Goal: Task Accomplishment & Management: Complete application form

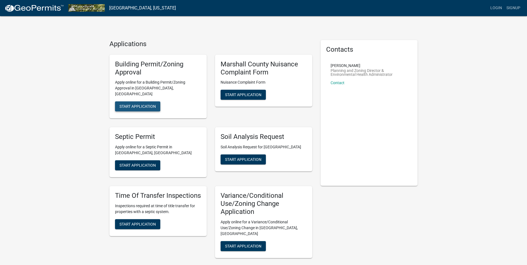
click at [143, 104] on span "Start Application" at bounding box center [137, 106] width 36 height 4
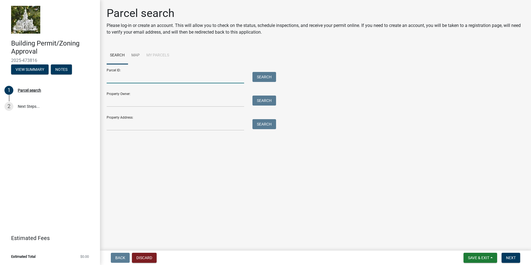
click at [139, 78] on input "Parcel ID:" at bounding box center [176, 77] width 138 height 11
type input "8418-28-453-006"
type input "[PERSON_NAME]"
type input "[STREET_ADDRESS]"
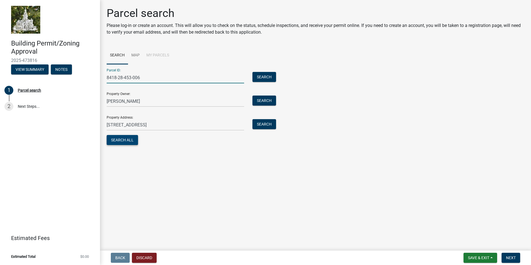
click at [126, 141] on button "Search All" at bounding box center [122, 140] width 31 height 10
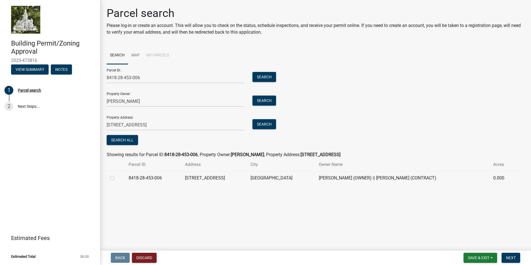
click at [180, 178] on td "8418-28-453-006" at bounding box center [153, 178] width 56 height 14
click at [117, 175] on label at bounding box center [117, 175] width 0 height 0
click at [117, 178] on input "radio" at bounding box center [119, 177] width 4 height 4
radio input "true"
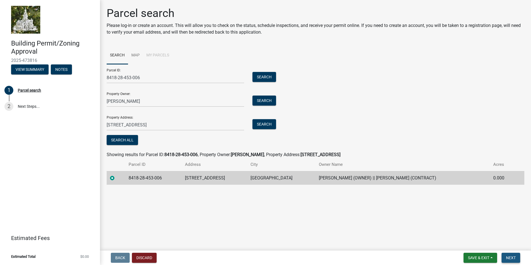
click at [511, 260] on span "Next" at bounding box center [511, 258] width 10 height 4
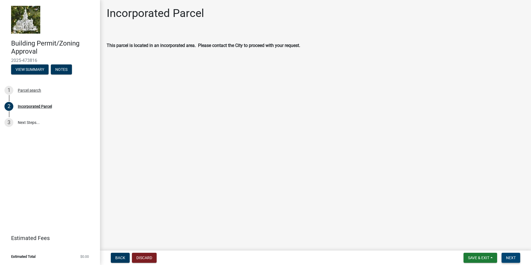
click at [509, 256] on span "Next" at bounding box center [511, 258] width 10 height 4
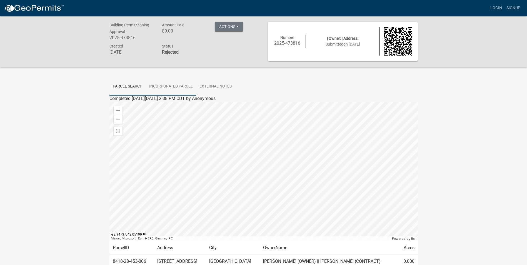
click at [175, 85] on link "Incorporated Parcel" at bounding box center [171, 87] width 50 height 18
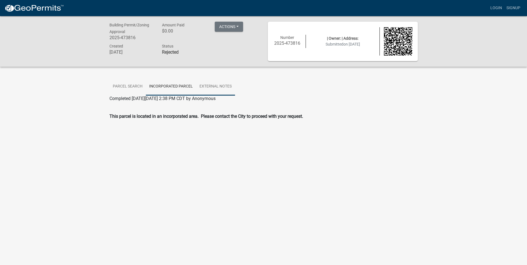
click at [217, 86] on link "External Notes" at bounding box center [215, 87] width 39 height 18
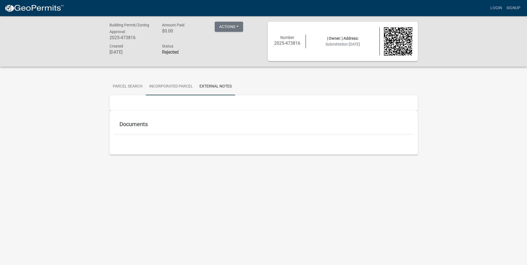
click at [174, 86] on link "Incorporated Parcel" at bounding box center [171, 87] width 50 height 18
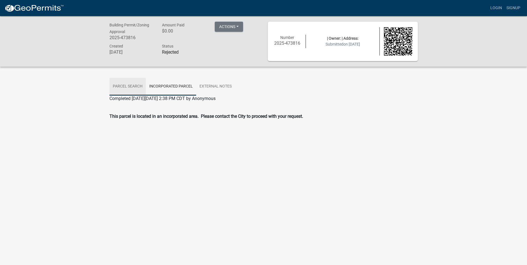
click at [136, 84] on link "Parcel search" at bounding box center [127, 87] width 36 height 18
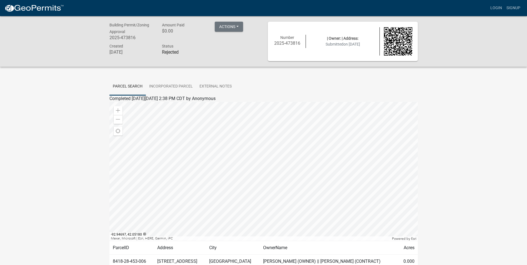
click at [333, 169] on div at bounding box center [263, 171] width 308 height 139
click at [303, 171] on div at bounding box center [263, 171] width 308 height 139
click at [117, 118] on span at bounding box center [118, 119] width 4 height 4
click at [119, 109] on span at bounding box center [118, 110] width 4 height 4
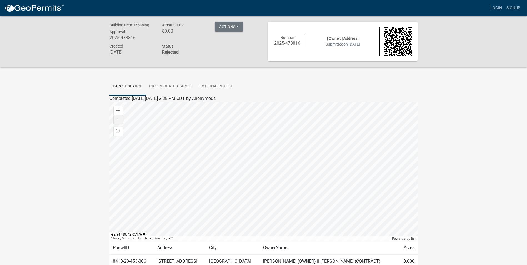
click at [130, 180] on div at bounding box center [263, 171] width 308 height 139
click at [175, 183] on div at bounding box center [263, 171] width 308 height 139
click at [398, 51] on img at bounding box center [398, 41] width 28 height 28
click at [236, 27] on button "Actions" at bounding box center [229, 27] width 28 height 10
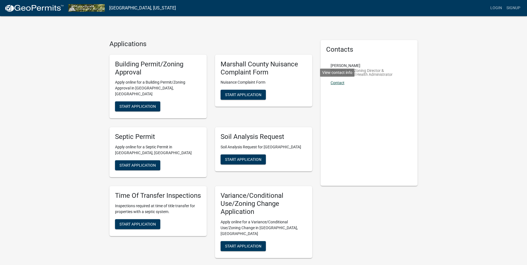
click at [340, 81] on link "Contact" at bounding box center [338, 83] width 14 height 4
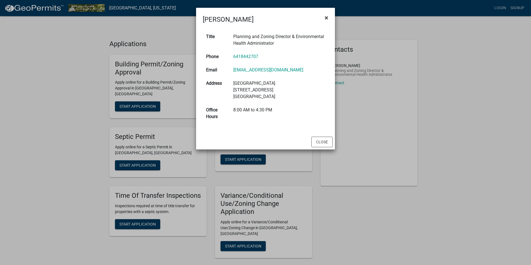
click at [327, 19] on span "×" at bounding box center [327, 18] width 4 height 8
